Goal: Check status: Check status

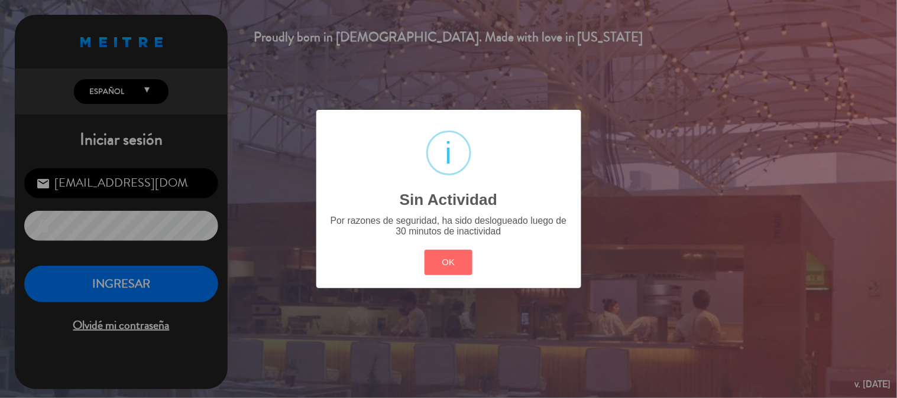
click at [447, 264] on button "OK" at bounding box center [448, 262] width 48 height 25
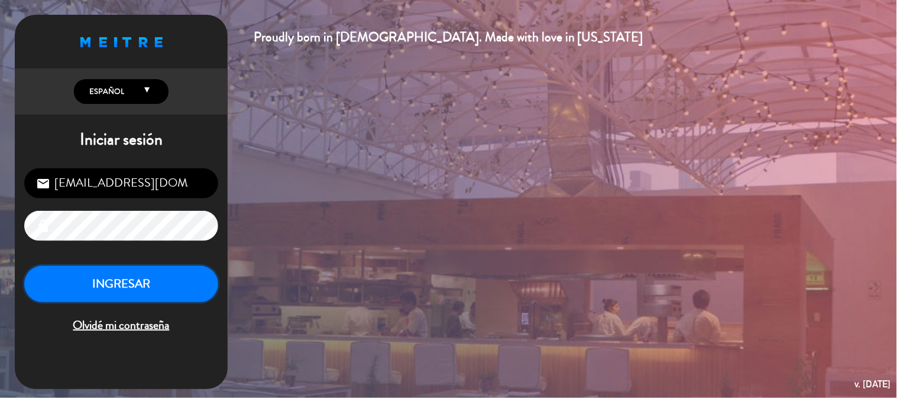
click at [175, 272] on button "INGRESAR" at bounding box center [121, 284] width 194 height 37
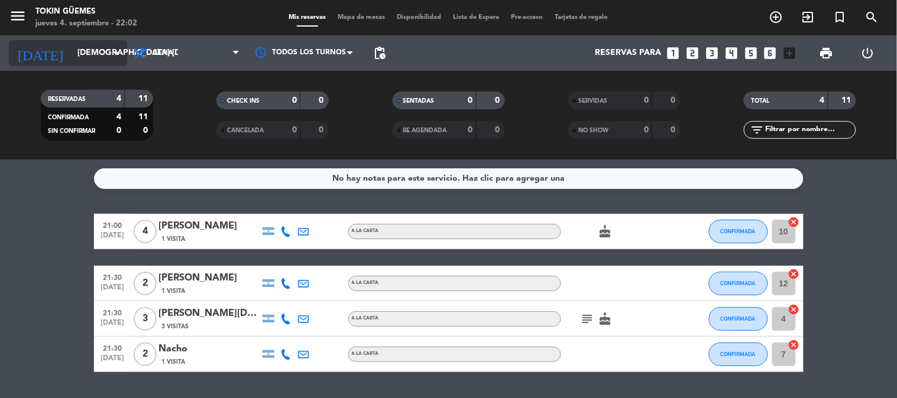
click at [103, 55] on input "[DEMOGRAPHIC_DATA] [DATE]" at bounding box center [128, 53] width 112 height 21
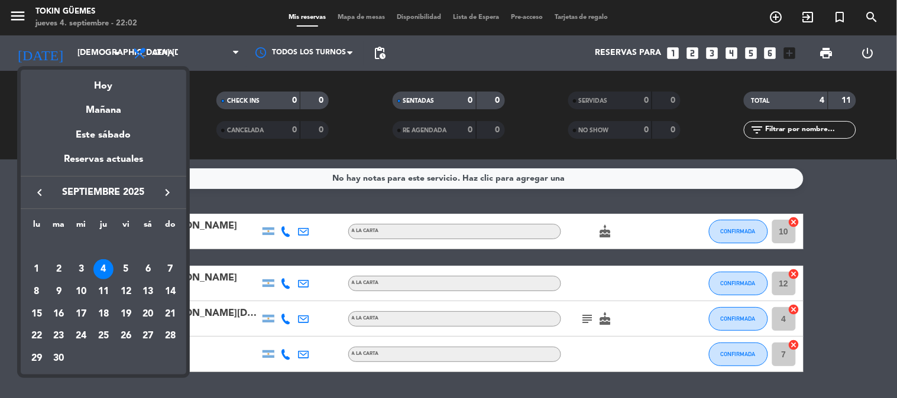
click at [127, 269] on div "5" at bounding box center [126, 269] width 20 height 20
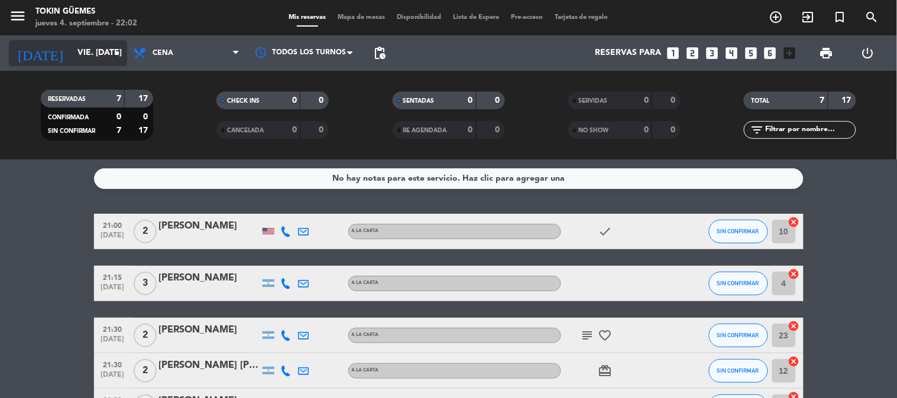
click at [93, 48] on input "vie. [DATE]" at bounding box center [128, 53] width 112 height 21
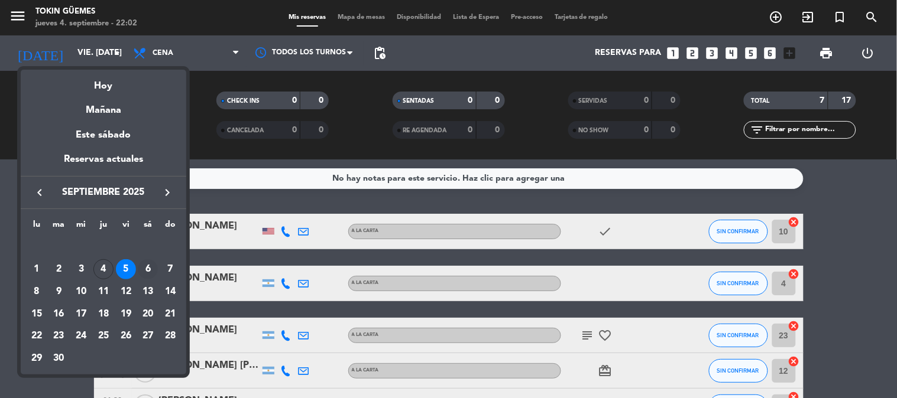
click at [149, 272] on div "6" at bounding box center [148, 269] width 20 height 20
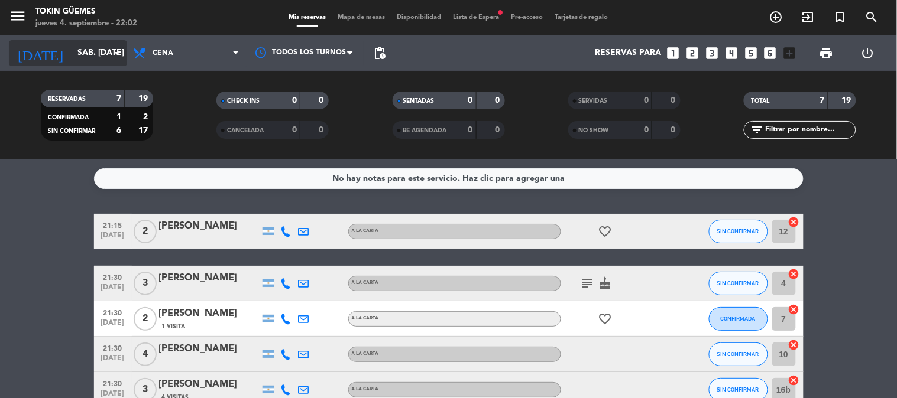
click at [97, 56] on input "sáb. [DATE]" at bounding box center [128, 53] width 112 height 21
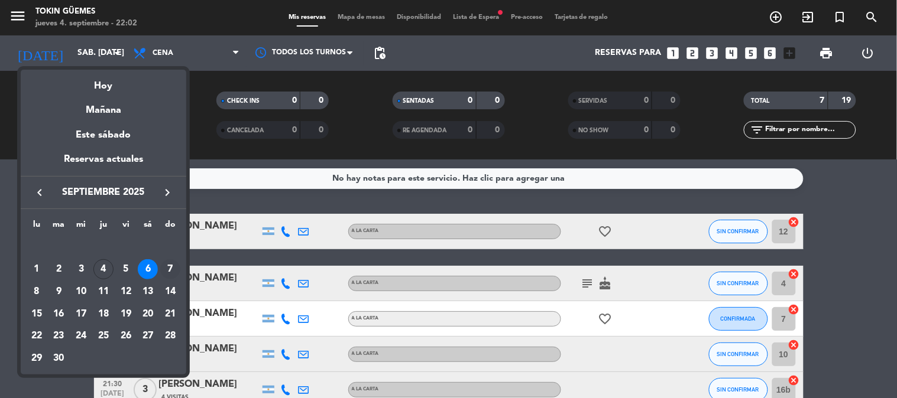
click at [175, 263] on div "7" at bounding box center [170, 269] width 20 height 20
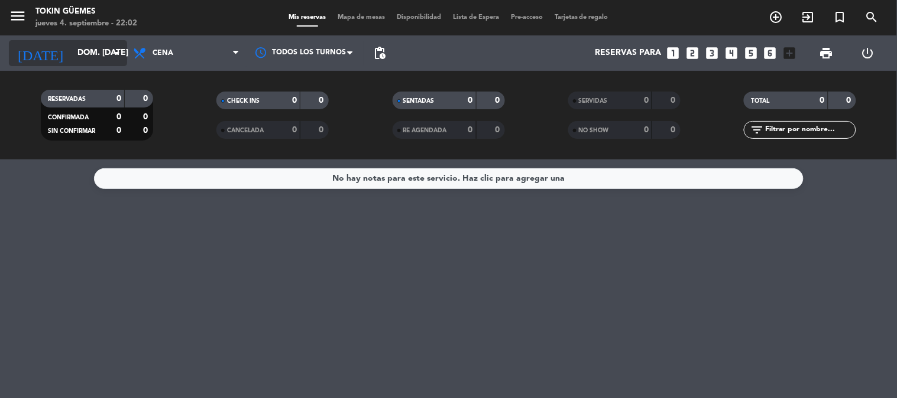
click at [110, 54] on icon "arrow_drop_down" at bounding box center [117, 53] width 14 height 14
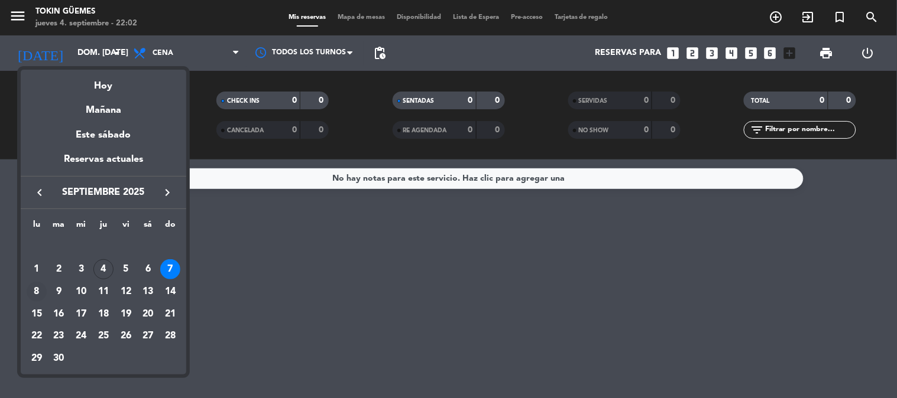
click at [38, 292] on div "8" at bounding box center [37, 292] width 20 height 20
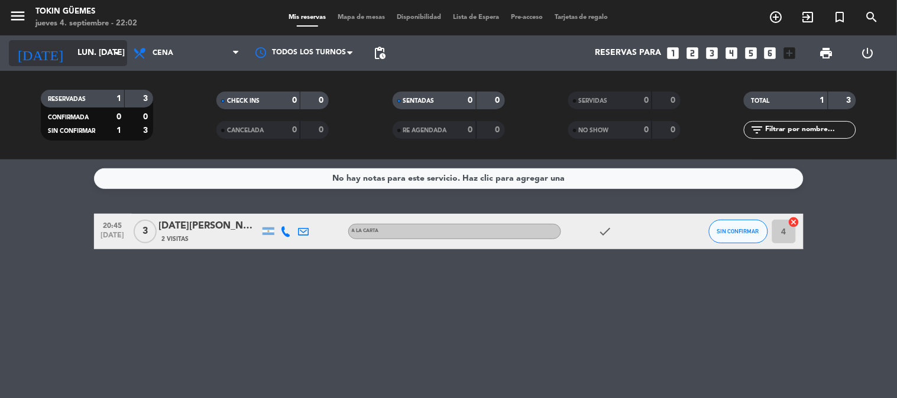
click at [79, 57] on input "lun. [DATE]" at bounding box center [128, 53] width 112 height 21
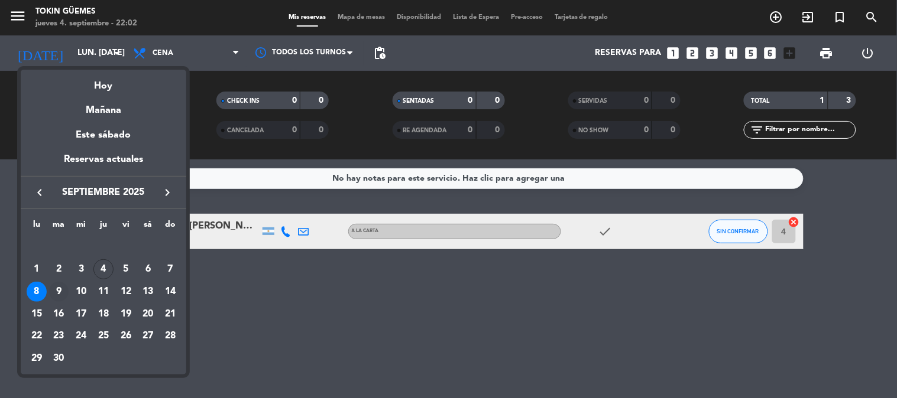
click at [63, 287] on div "9" at bounding box center [59, 292] width 20 height 20
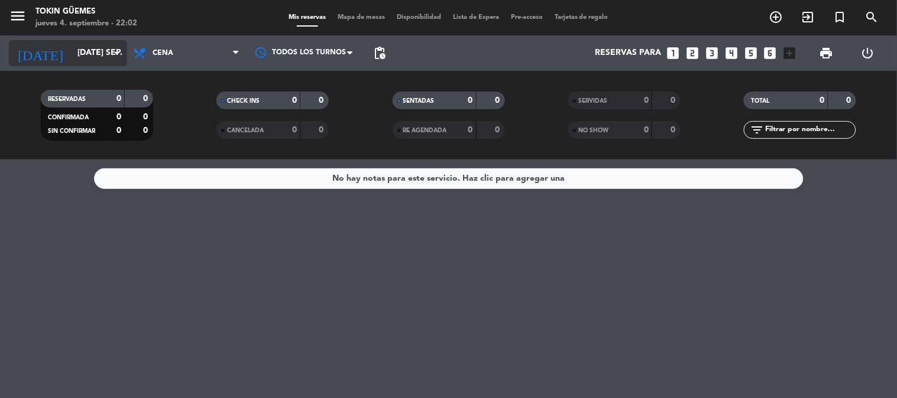
click at [72, 52] on input "[DATE] sep." at bounding box center [128, 53] width 112 height 21
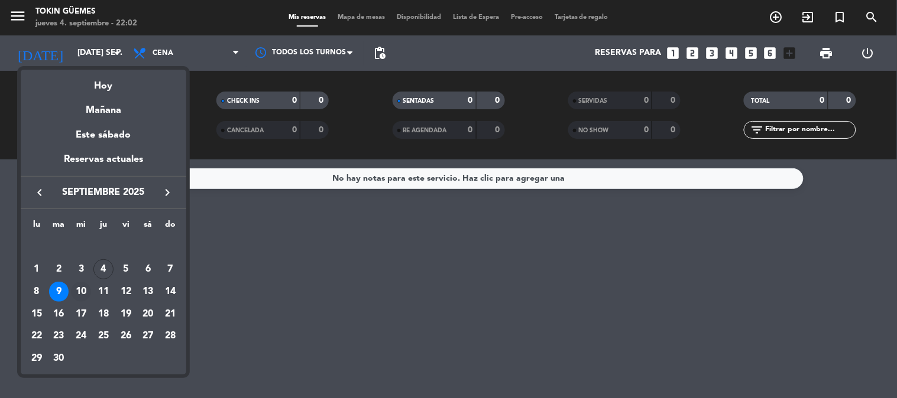
click at [80, 288] on div "10" at bounding box center [81, 292] width 20 height 20
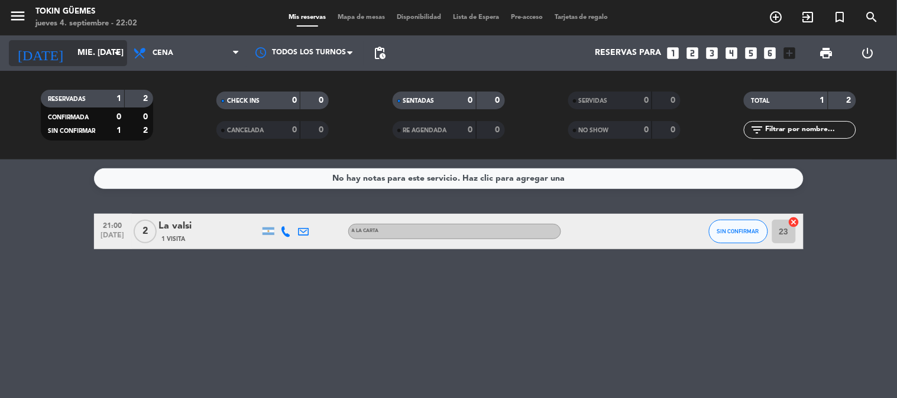
click at [95, 41] on div "[DATE] mié. [DATE] arrow_drop_down" at bounding box center [68, 53] width 118 height 26
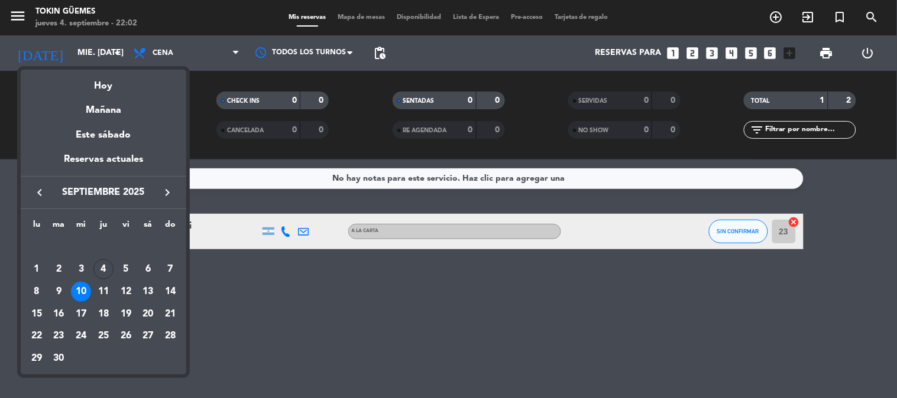
click at [269, 291] on div at bounding box center [448, 199] width 897 height 398
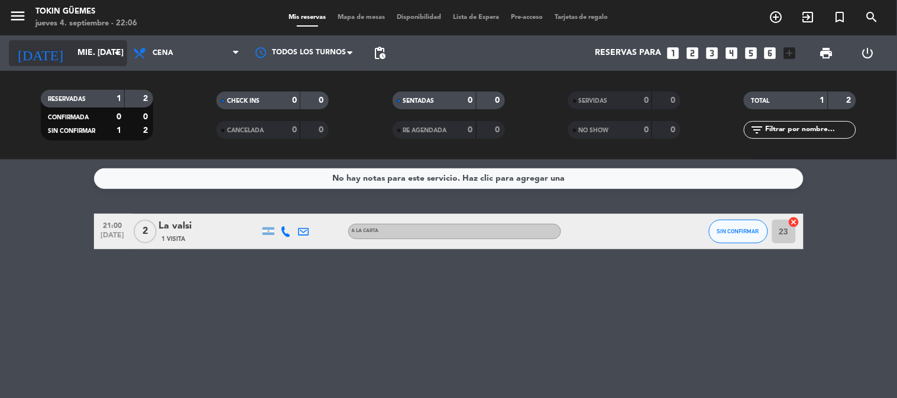
click at [111, 51] on icon "arrow_drop_down" at bounding box center [117, 53] width 14 height 14
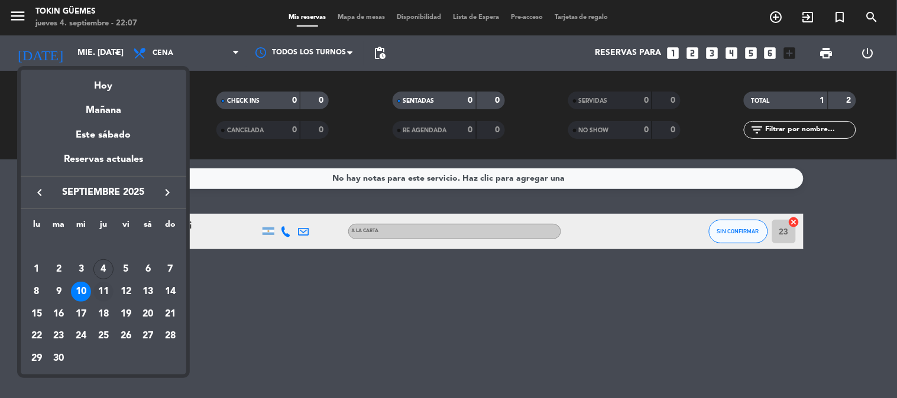
click at [105, 291] on div "11" at bounding box center [103, 292] width 20 height 20
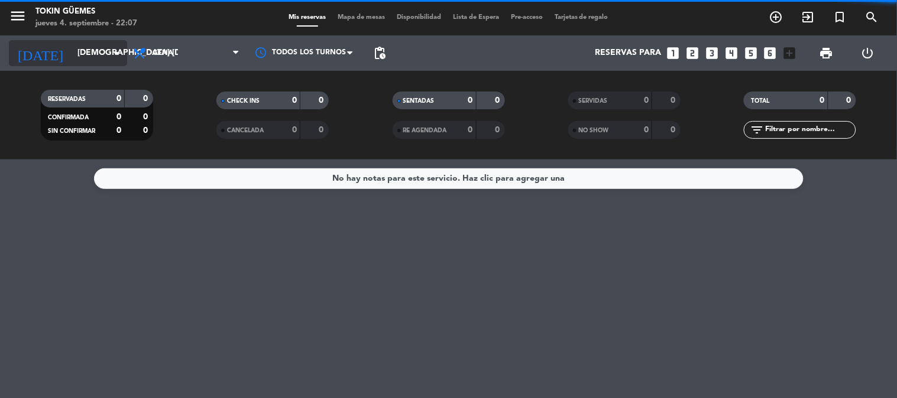
click at [96, 53] on input "[DEMOGRAPHIC_DATA] [DATE]" at bounding box center [128, 53] width 112 height 21
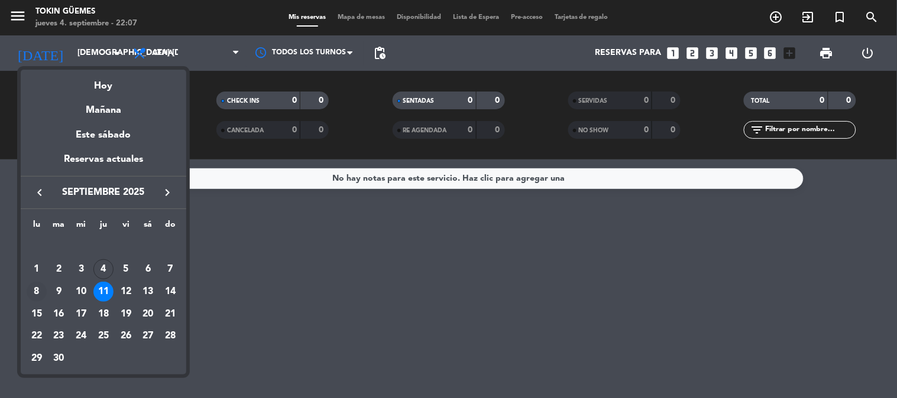
click at [37, 291] on div "8" at bounding box center [37, 292] width 20 height 20
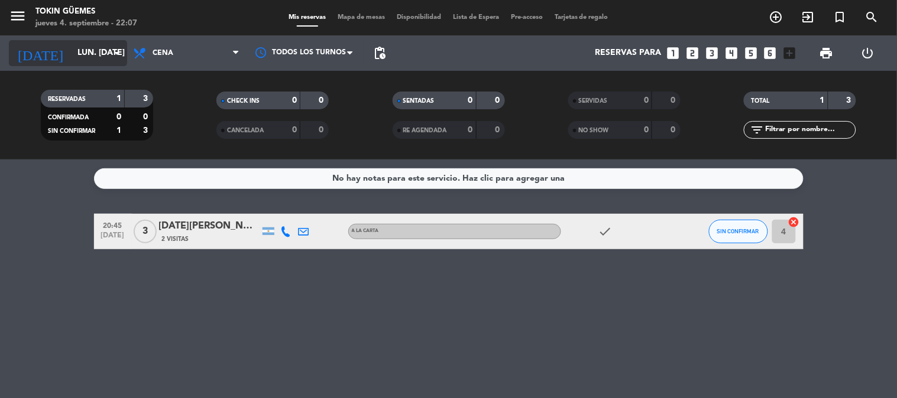
click at [77, 51] on input "lun. [DATE]" at bounding box center [128, 53] width 112 height 21
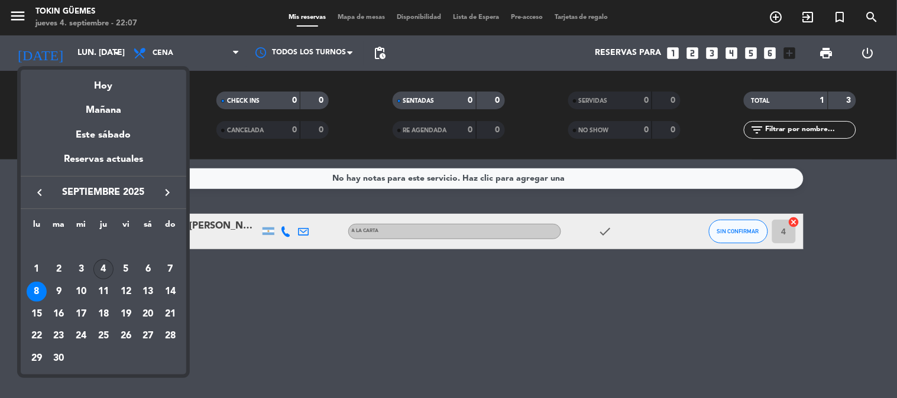
click at [105, 267] on div "4" at bounding box center [103, 269] width 20 height 20
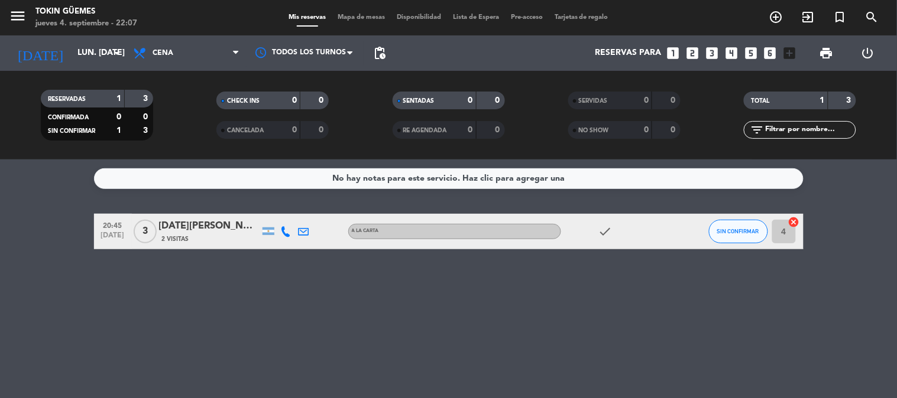
type input "[DEMOGRAPHIC_DATA] [DATE]"
